Goal: Check status: Check status

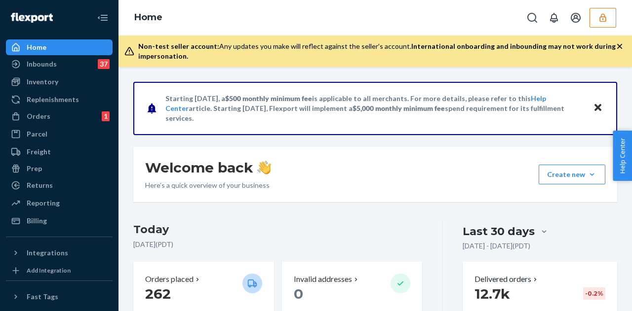
click at [596, 15] on button "button" at bounding box center [602, 18] width 27 height 20
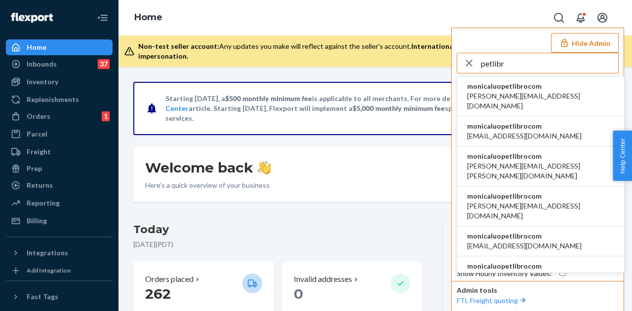
type input "petlibr"
click at [509, 91] on span "[PERSON_NAME][EMAIL_ADDRESS][DOMAIN_NAME]" at bounding box center [540, 101] width 147 height 20
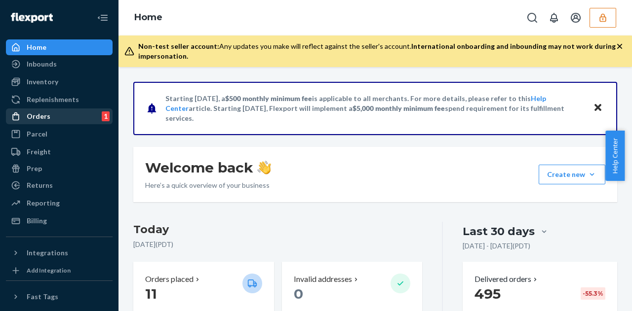
click at [50, 113] on div "Orders 1" at bounding box center [59, 117] width 105 height 14
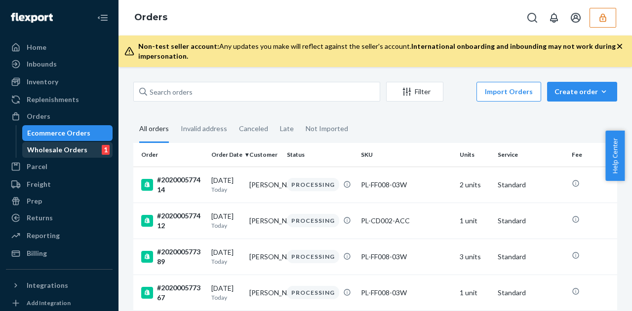
click at [56, 144] on div "Wholesale Orders 1" at bounding box center [67, 150] width 89 height 14
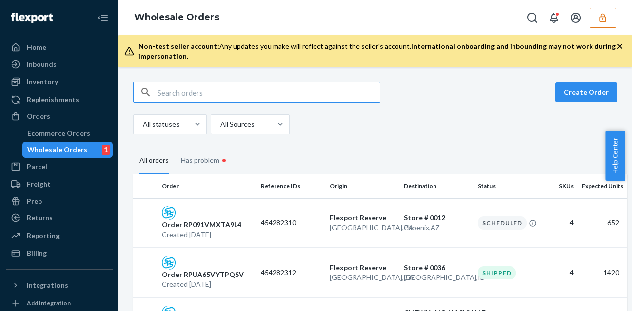
click at [163, 91] on input "text" at bounding box center [268, 92] width 222 height 20
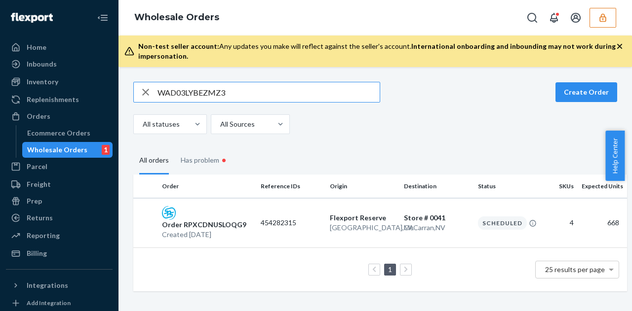
type input "WAD03LYBEZMZ3"
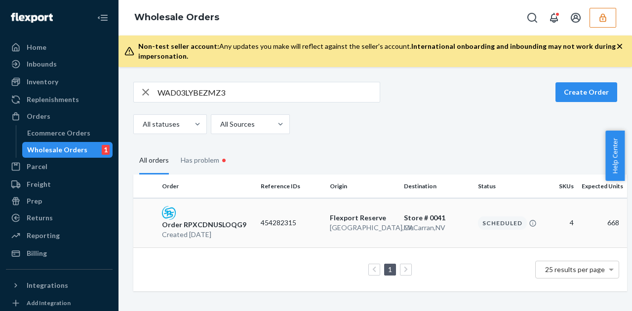
click at [239, 217] on div "Order RPXCDNUSLOQG9 Created Sep 16, 2025" at bounding box center [207, 223] width 99 height 34
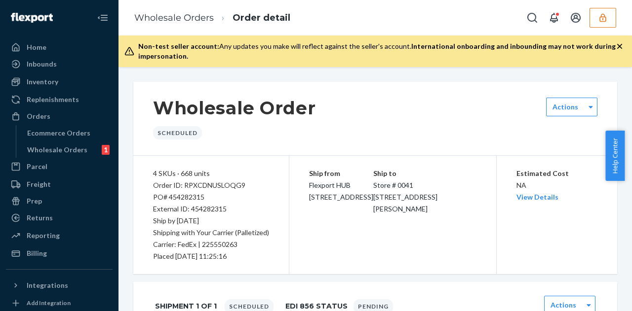
drag, startPoint x: 628, startPoint y: 140, endPoint x: 631, endPoint y: 175, distance: 35.7
click at [624, 175] on div "Help Center" at bounding box center [618, 156] width 27 height 50
drag, startPoint x: 626, startPoint y: 159, endPoint x: 626, endPoint y: 182, distance: 22.7
click at [624, 182] on body "Home Inbounds Shipping Plans Problems Inventory Products Replenishments Orders …" at bounding box center [316, 155] width 632 height 311
drag, startPoint x: 629, startPoint y: 156, endPoint x: 630, endPoint y: 177, distance: 20.8
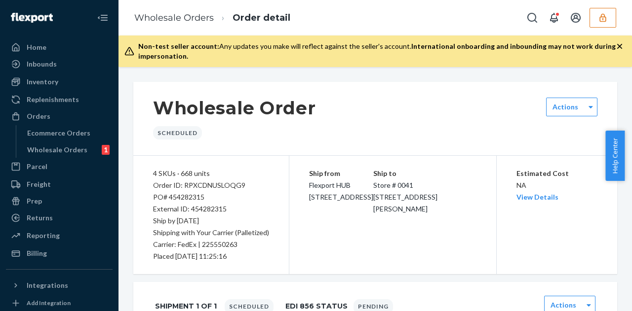
click at [624, 177] on div "Help Center" at bounding box center [618, 156] width 27 height 50
click at [477, 93] on div "Wholesale Order Scheduled Actions" at bounding box center [375, 119] width 484 height 74
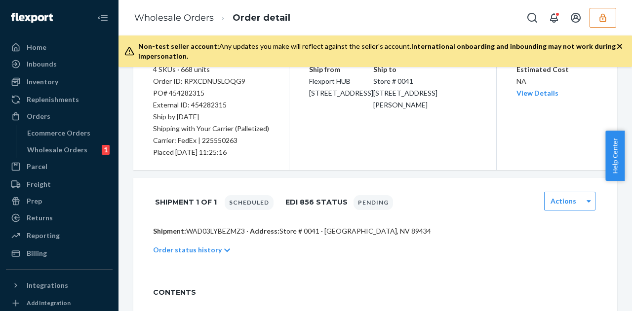
scroll to position [118, 0]
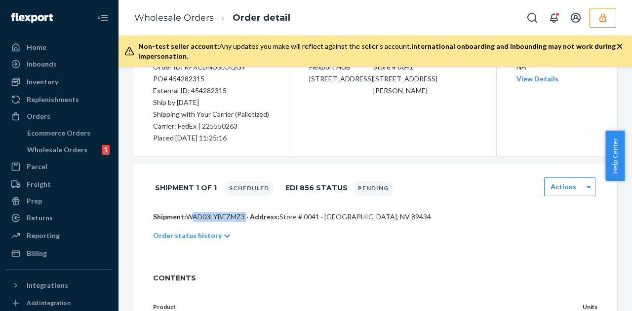
drag, startPoint x: 186, startPoint y: 217, endPoint x: 244, endPoint y: 218, distance: 58.2
click at [244, 218] on p "Shipment: WAD03LYBEZMZ3 · Address: Store # 0041 · McCarran, NV 89434" at bounding box center [375, 217] width 444 height 10
copy p "WAD03LYBEZMZ3"
click at [603, 13] on icon "button" at bounding box center [603, 18] width 10 height 10
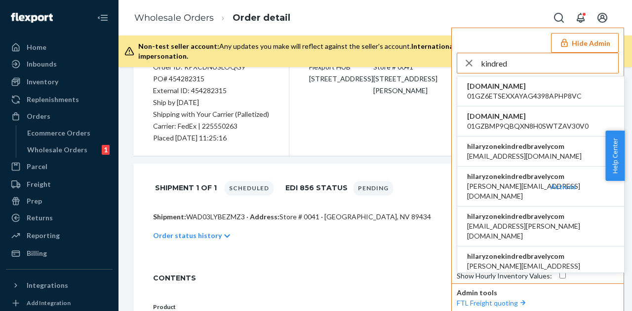
type input "kindred"
click at [574, 147] on li "hilaryzonekindredbravelycom airine.mistula@kindredbravely.com" at bounding box center [540, 152] width 167 height 30
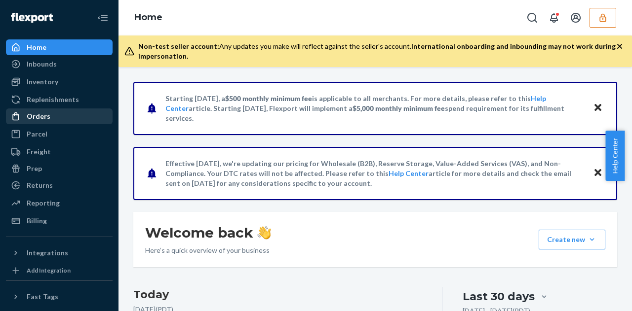
click at [62, 118] on div "Orders" at bounding box center [59, 117] width 105 height 14
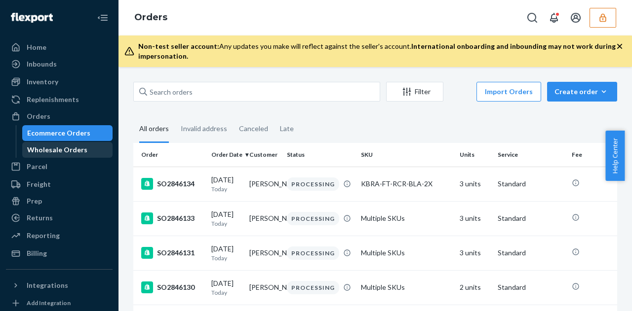
click at [64, 148] on div "Wholesale Orders" at bounding box center [57, 150] width 60 height 10
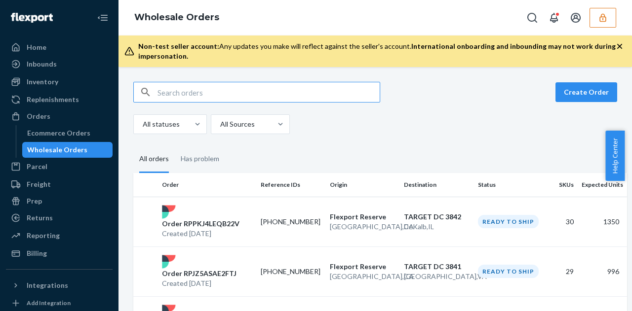
click at [184, 90] on input "text" at bounding box center [268, 92] width 222 height 20
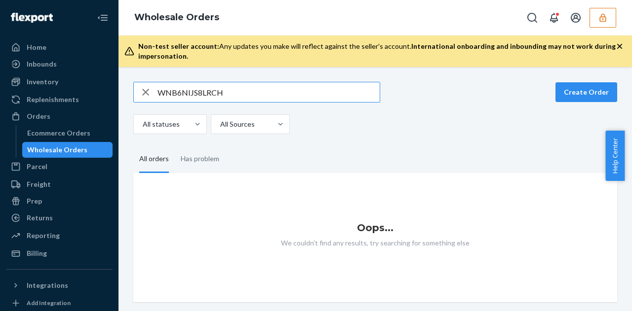
click at [158, 93] on input "WNB6NIJS8LRCH" at bounding box center [268, 92] width 222 height 20
type input "WNB6NIJS8LRCH"
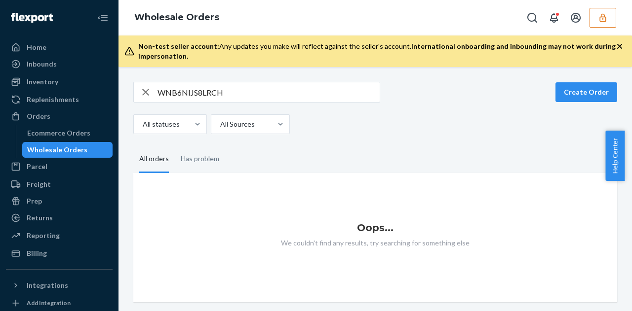
click at [607, 22] on icon "button" at bounding box center [603, 18] width 10 height 10
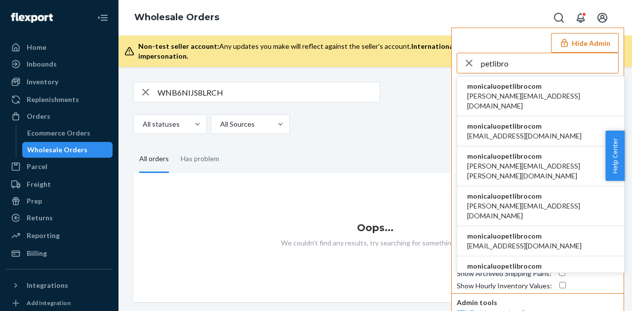
type input "petlibro"
click at [556, 124] on li "monicaluopetlibrocom [EMAIL_ADDRESS][DOMAIN_NAME]" at bounding box center [540, 131] width 167 height 30
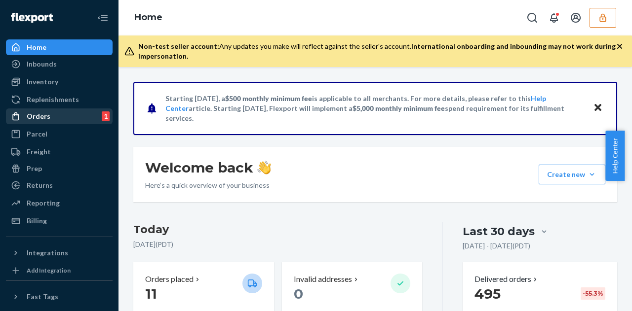
click at [33, 113] on div "Orders" at bounding box center [39, 117] width 24 height 10
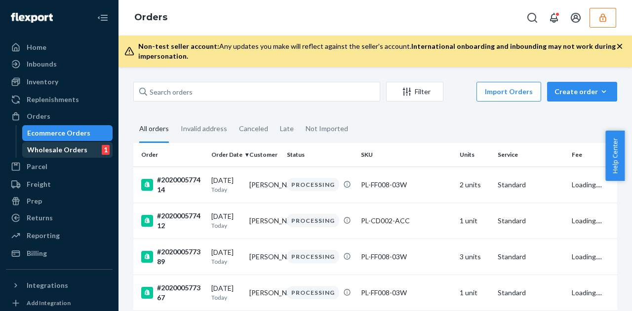
click at [56, 151] on div "Wholesale Orders" at bounding box center [57, 150] width 60 height 10
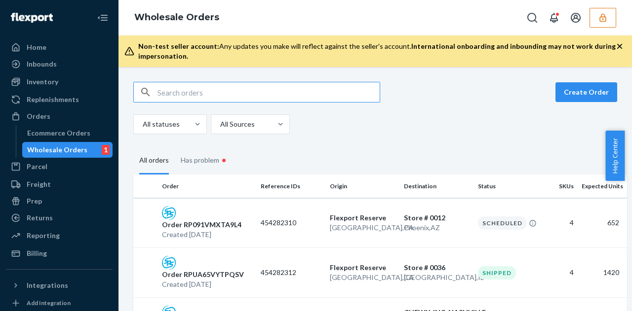
click at [191, 98] on input "text" at bounding box center [268, 92] width 222 height 20
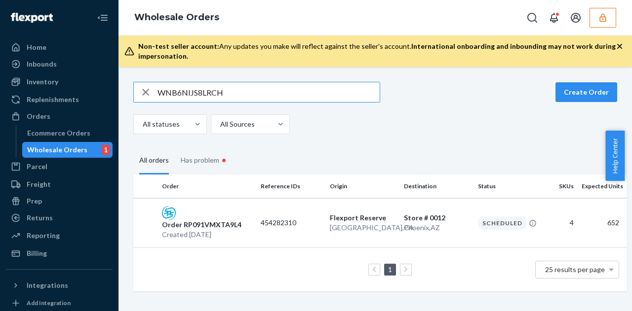
type input "WNB6NIJS8LRCH"
